Goal: Task Accomplishment & Management: Manage account settings

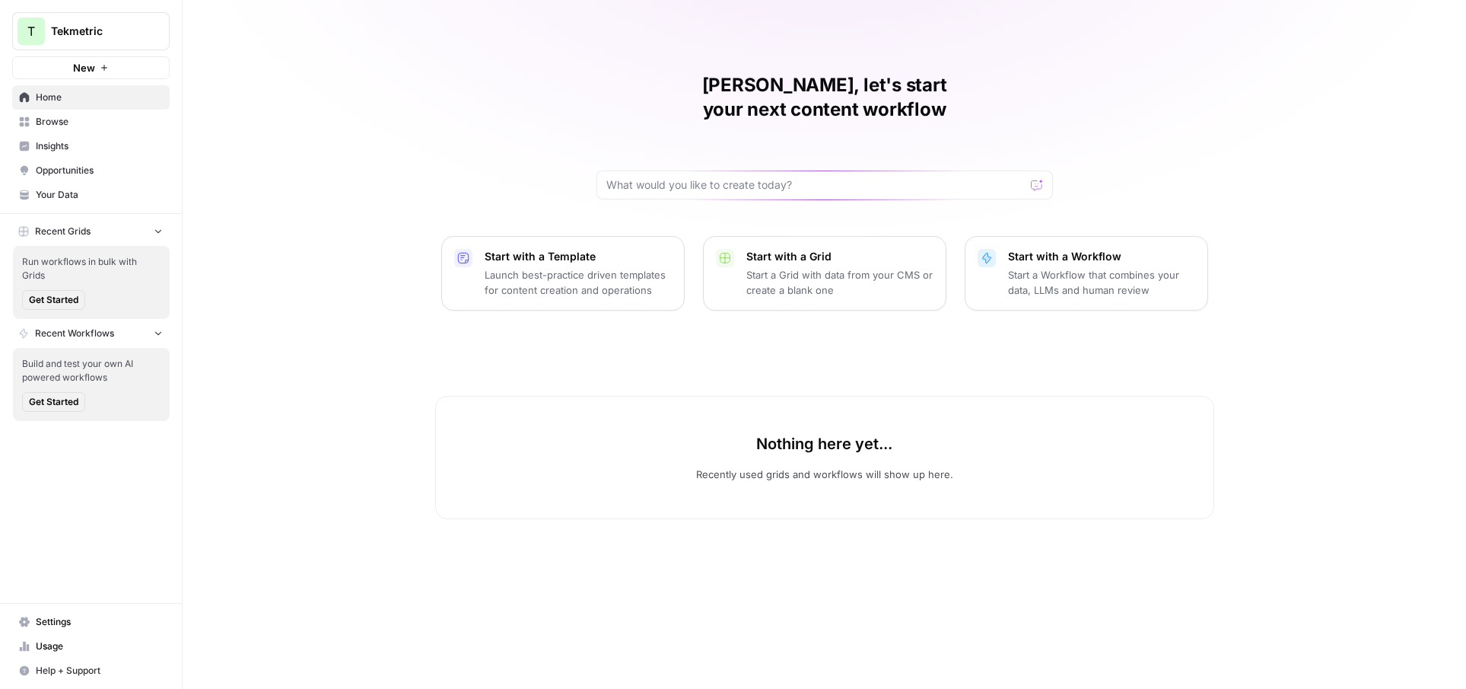
click at [69, 641] on span "Usage" at bounding box center [99, 646] width 127 height 14
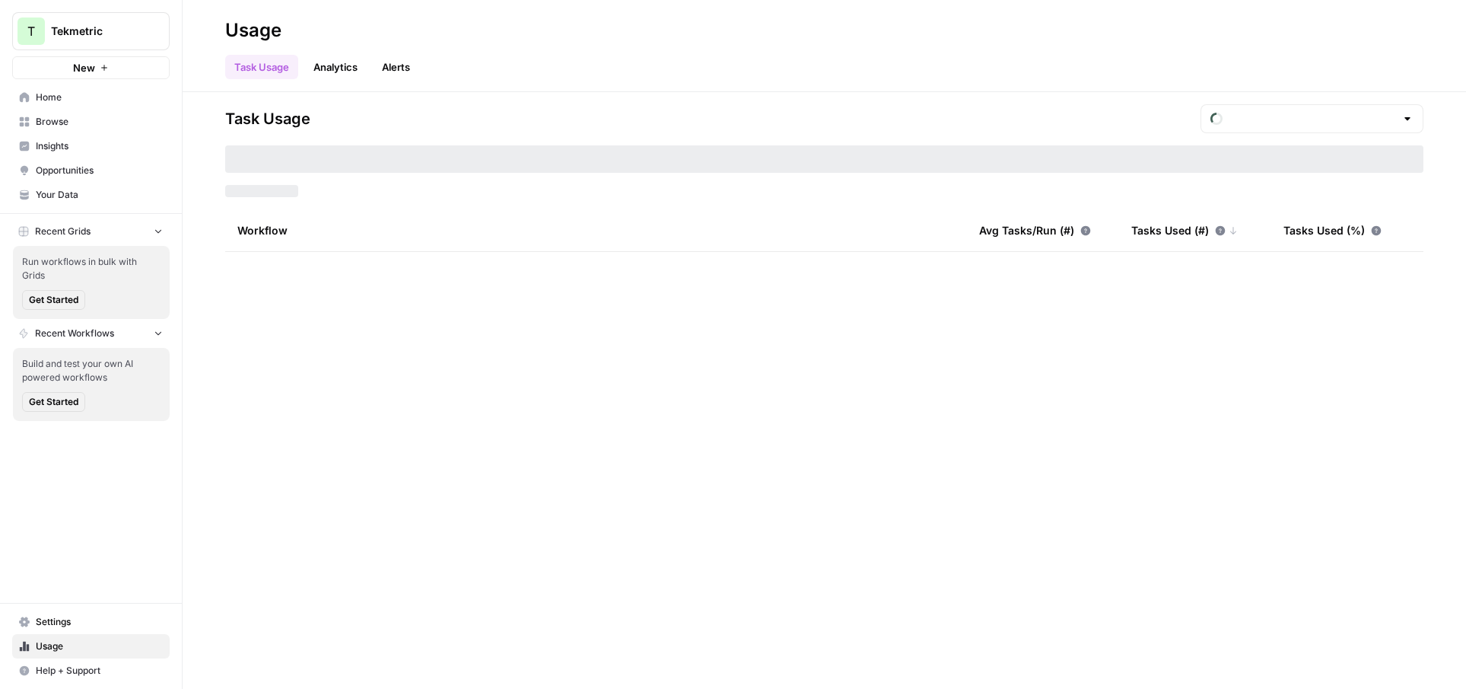
type input "September Included Tasks"
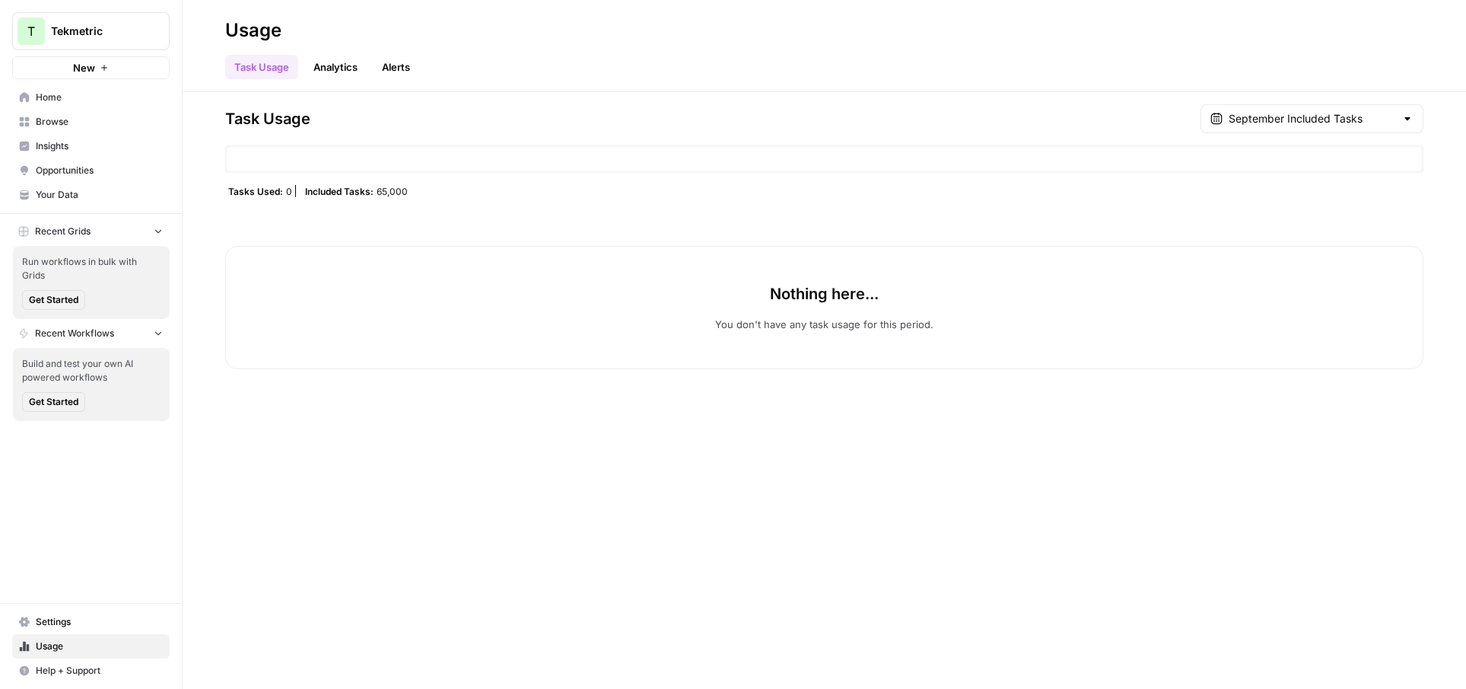
click at [45, 616] on span "Settings" at bounding box center [99, 622] width 127 height 14
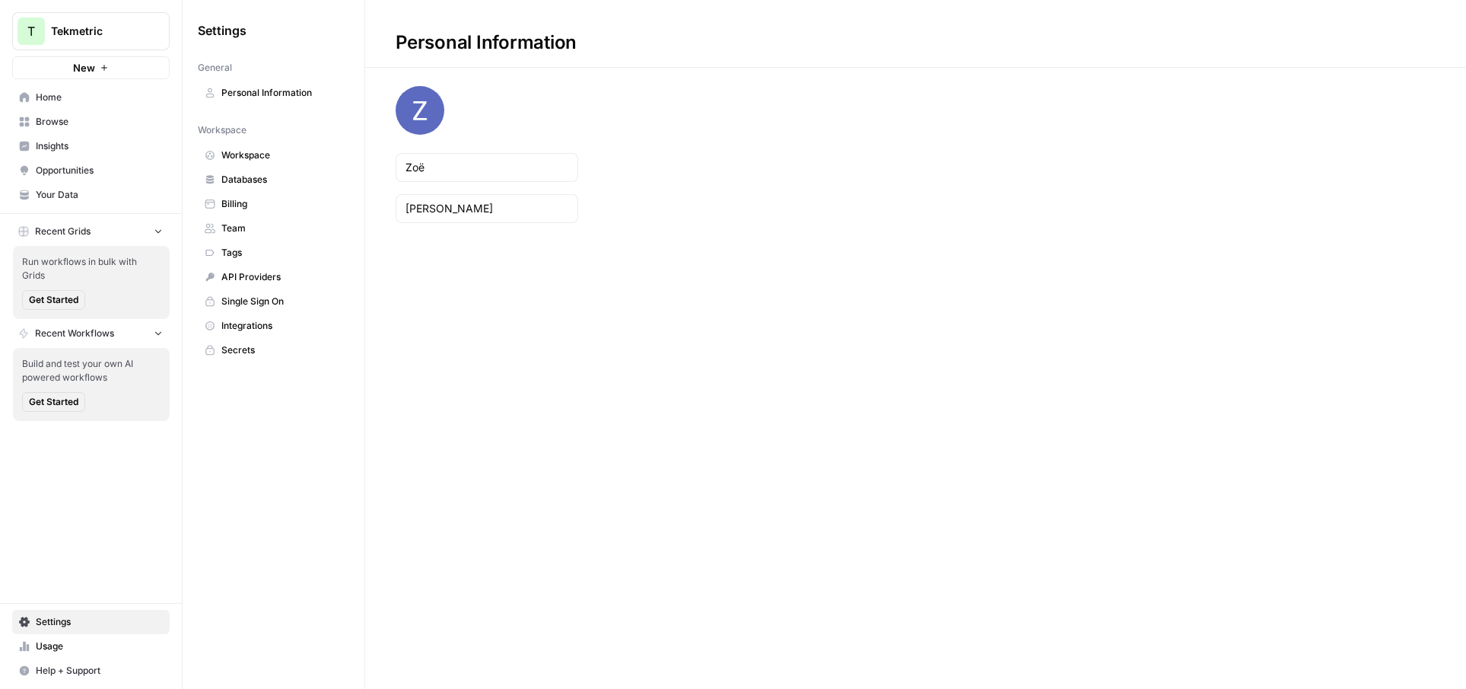
click at [261, 234] on span "Team" at bounding box center [281, 228] width 121 height 14
